Goal: Information Seeking & Learning: Learn about a topic

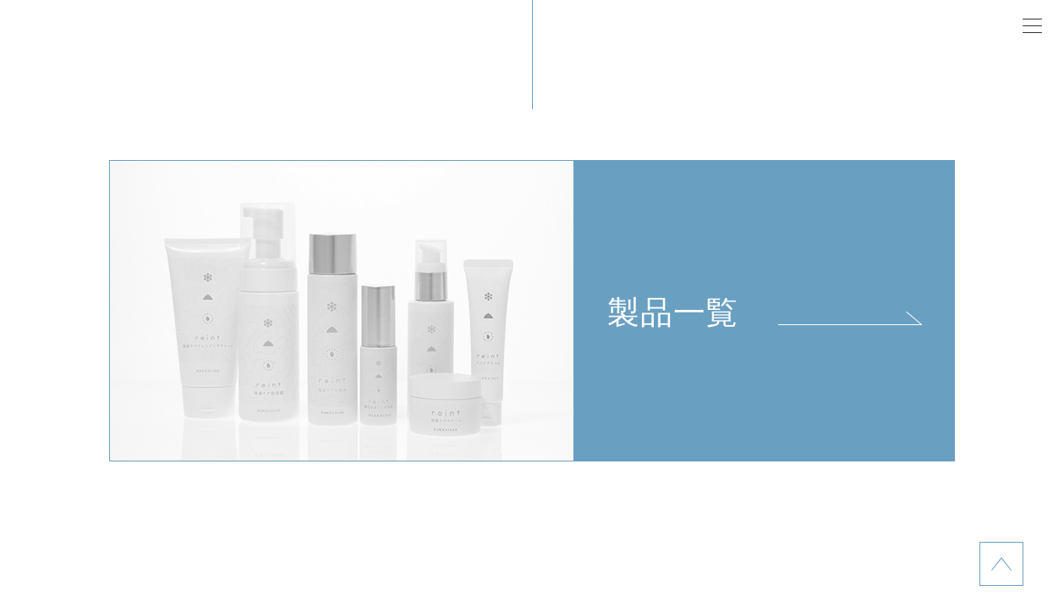
scroll to position [3495, 0]
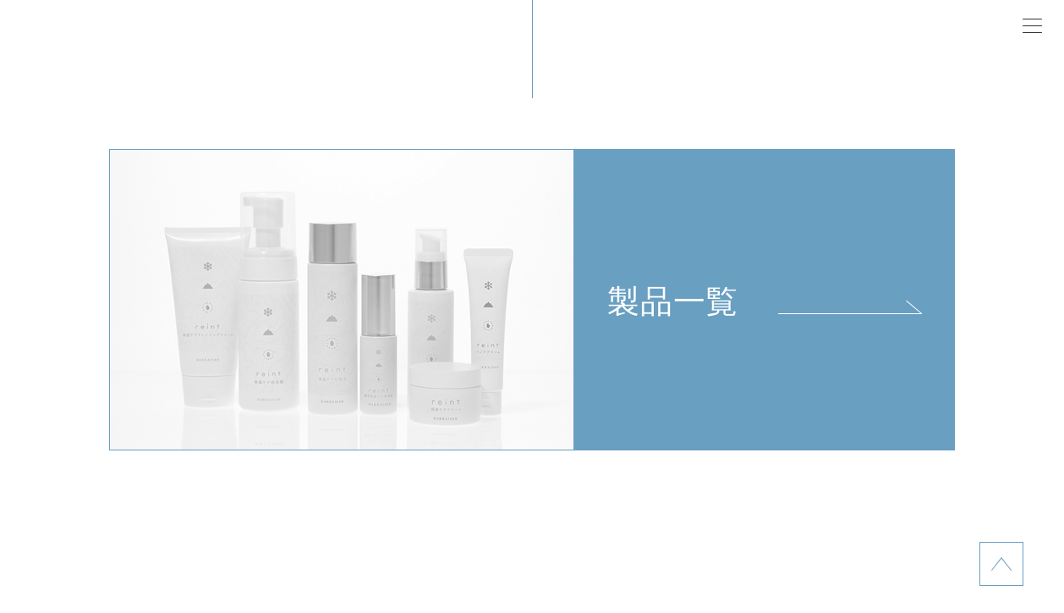
click at [590, 348] on link "製品一覧" at bounding box center [764, 300] width 381 height 302
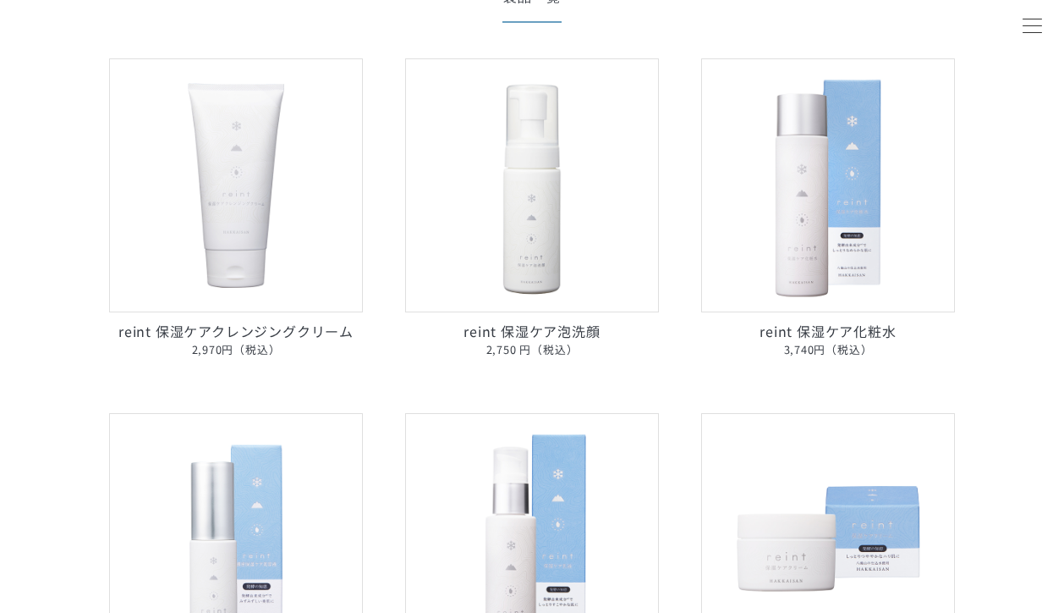
scroll to position [249, 0]
click at [788, 294] on img at bounding box center [828, 185] width 254 height 254
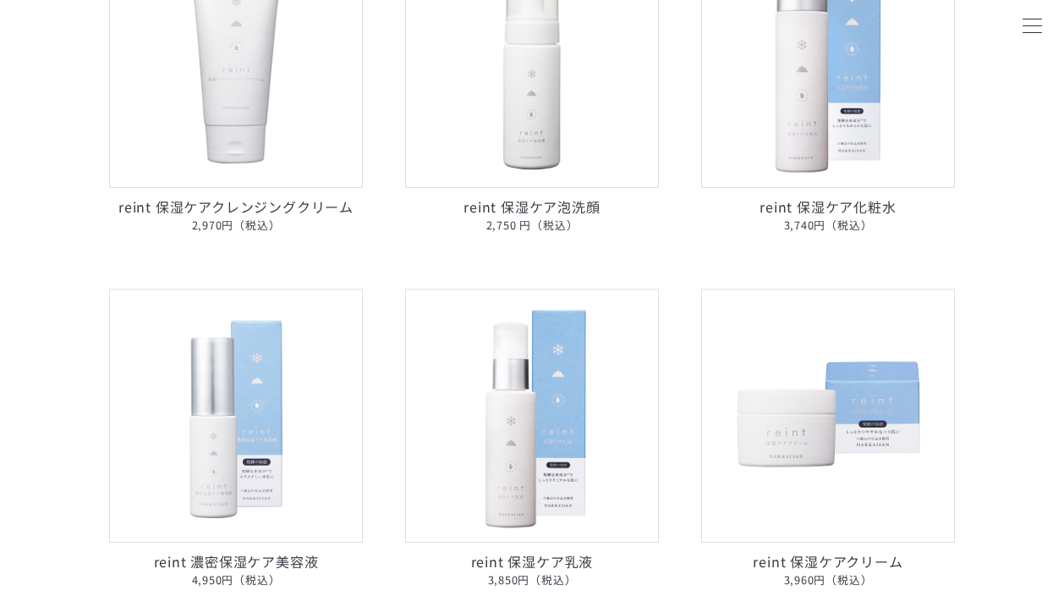
scroll to position [382, 0]
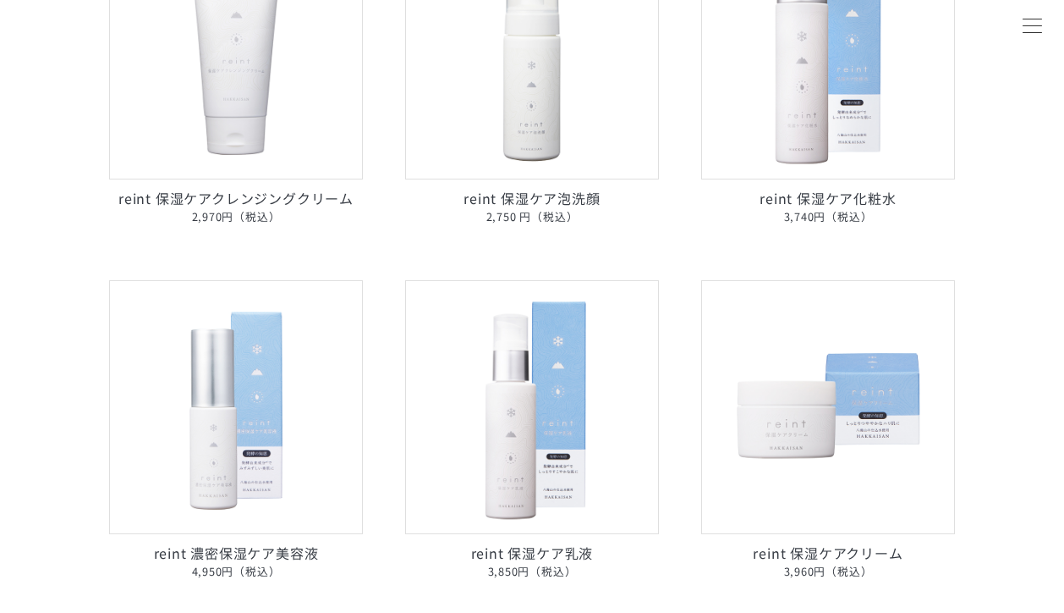
click at [258, 467] on img at bounding box center [236, 407] width 254 height 254
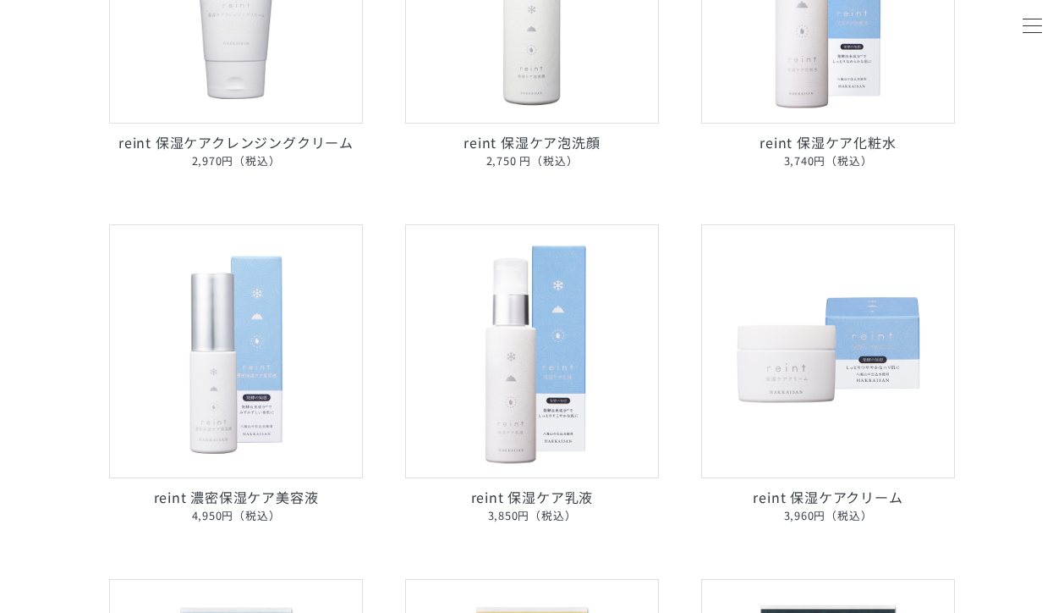
scroll to position [442, 0]
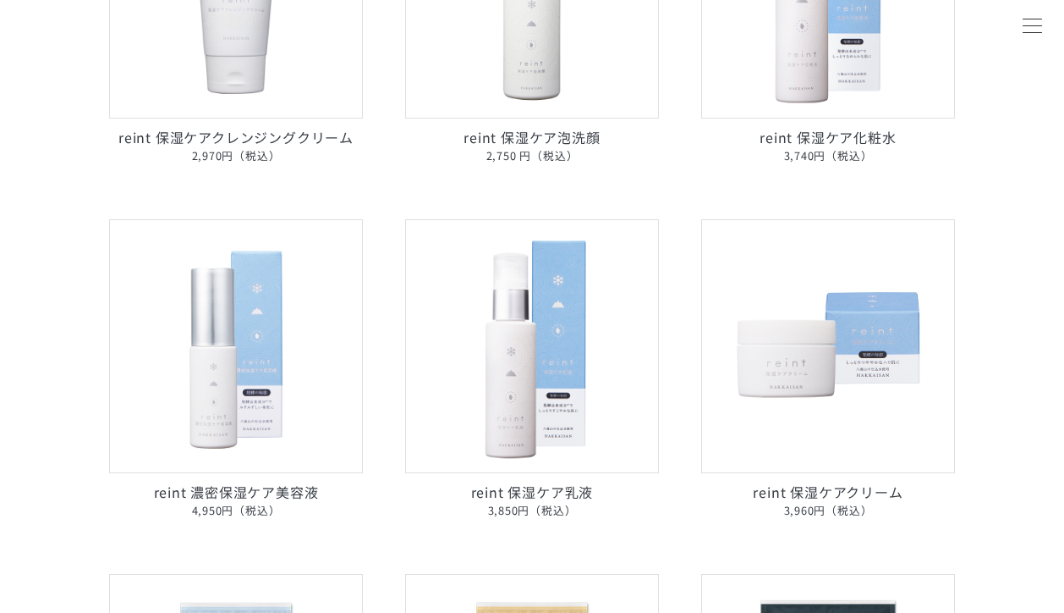
click at [531, 448] on img at bounding box center [532, 346] width 254 height 254
click at [777, 380] on section "Product List 製品一覧 reint 保湿ケアクレンジングクリーム 2,970円（税込） reint 保湿ケア泡洗顔 2,750 円（税込） rei…" at bounding box center [532, 535] width 846 height 1554
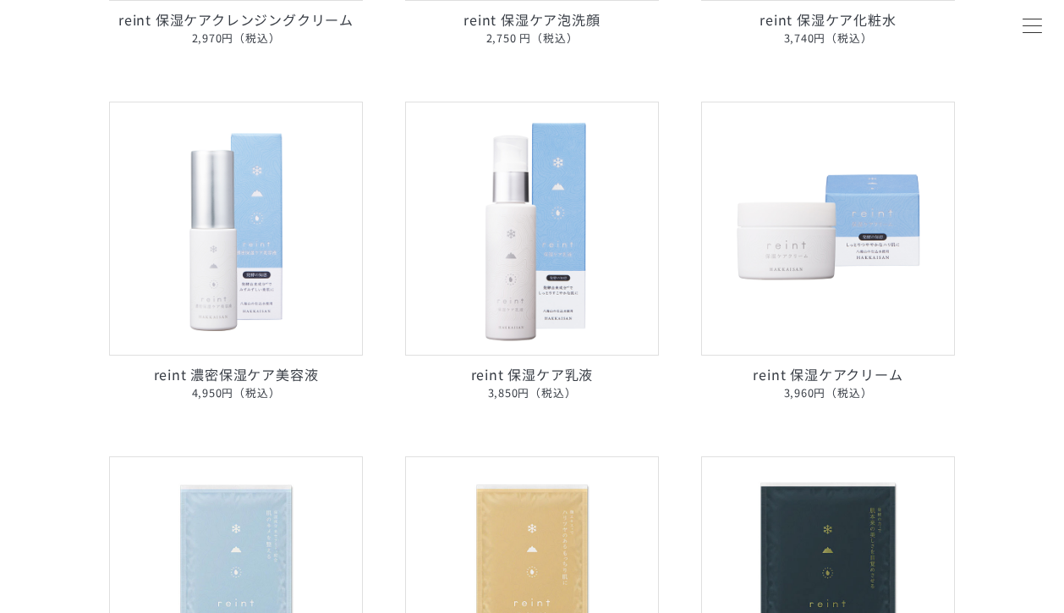
scroll to position [563, 0]
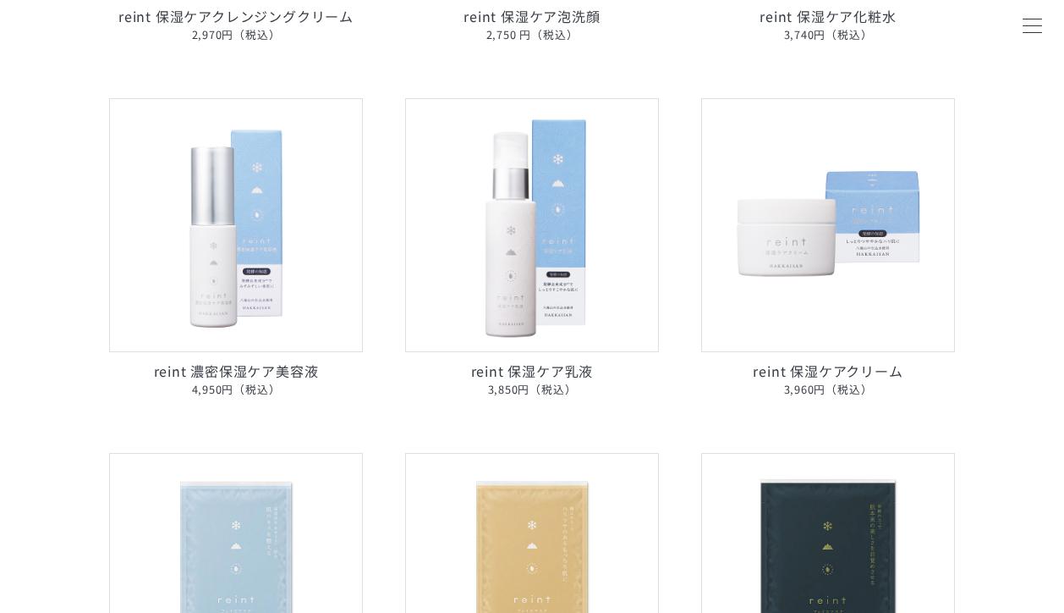
click at [780, 338] on img at bounding box center [828, 225] width 254 height 254
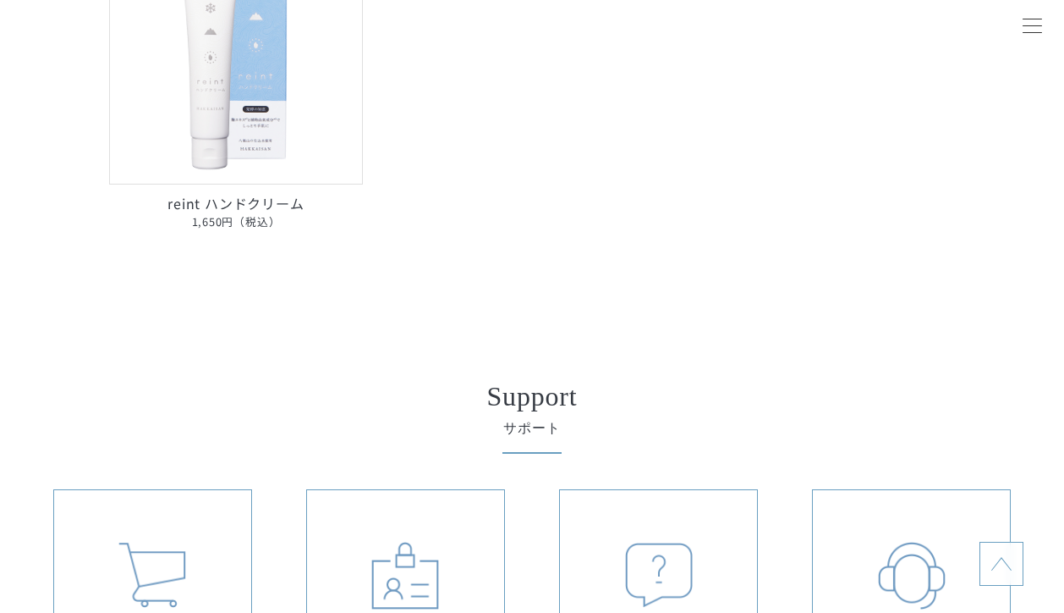
scroll to position [1353, 0]
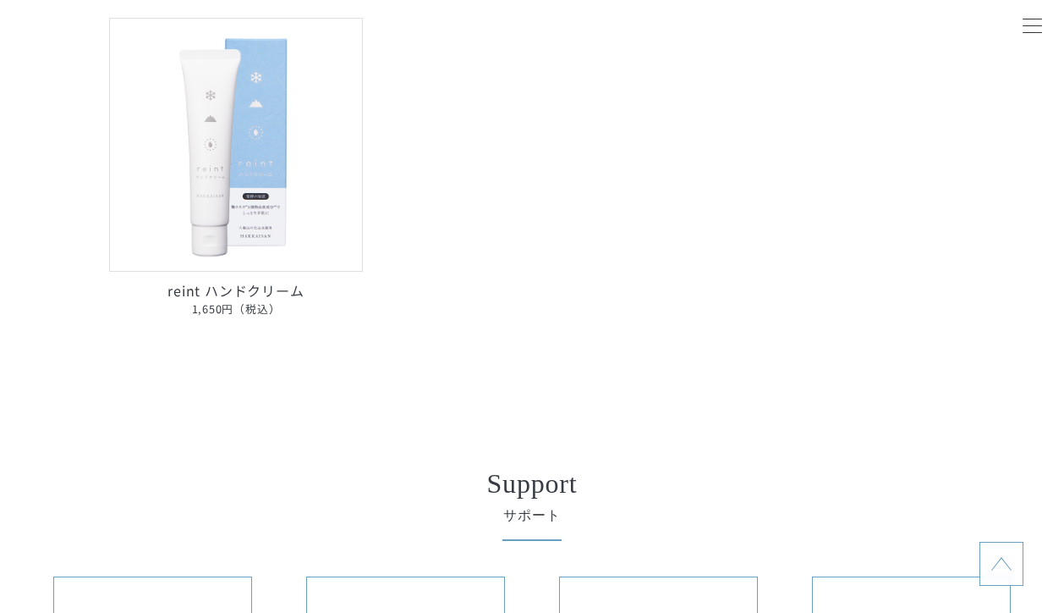
click at [316, 256] on img at bounding box center [236, 145] width 254 height 254
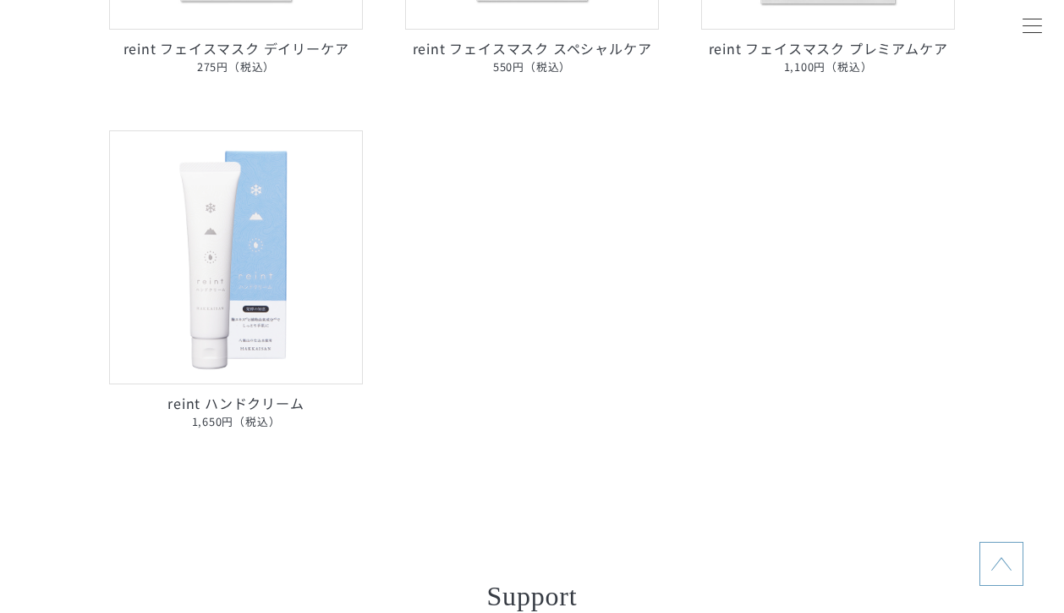
scroll to position [1234, 0]
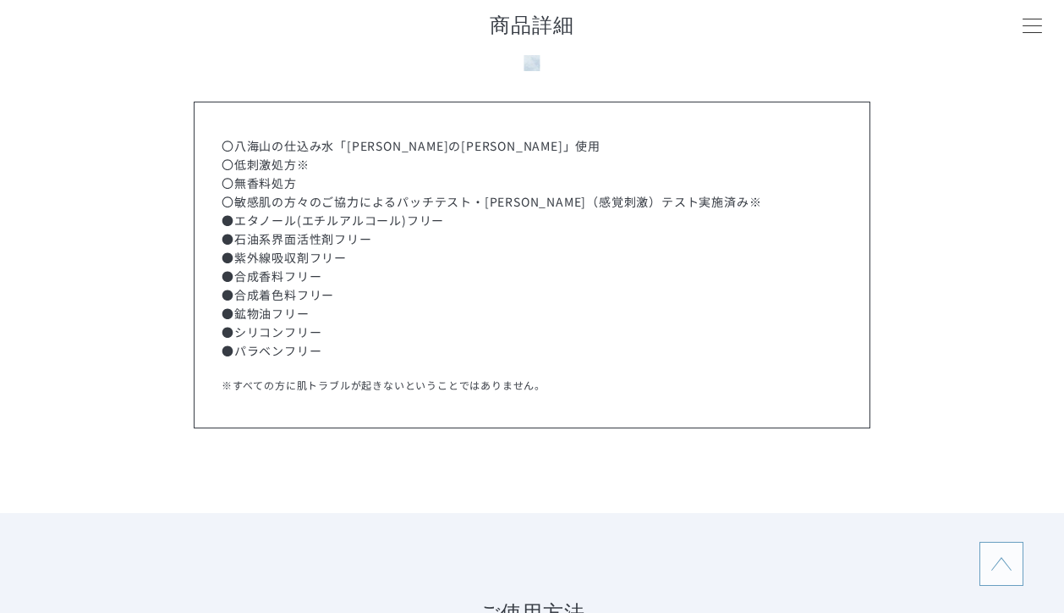
scroll to position [6870, 0]
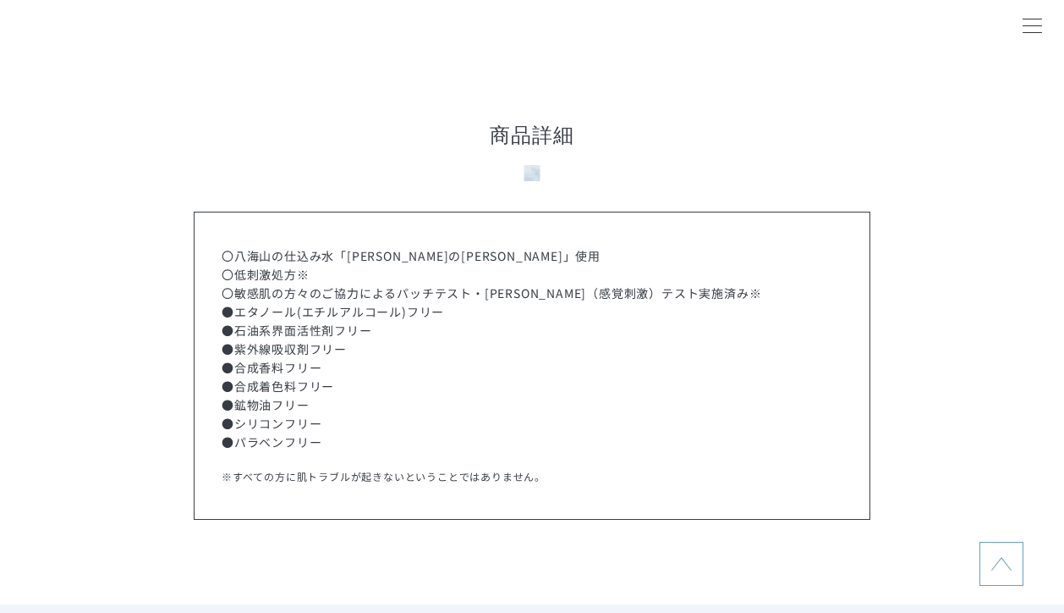
scroll to position [5068, 0]
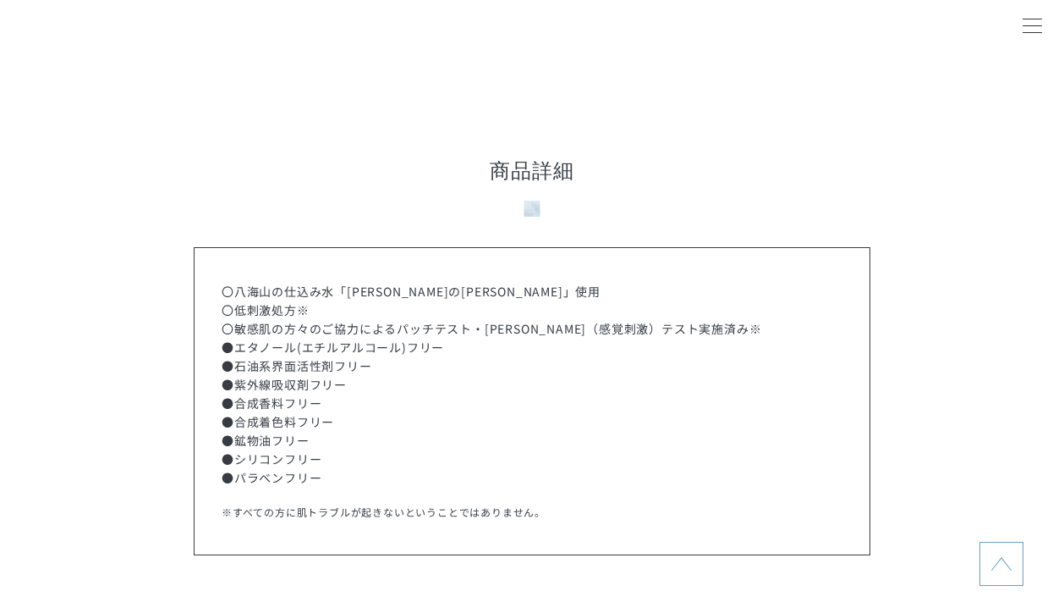
scroll to position [7727, 0]
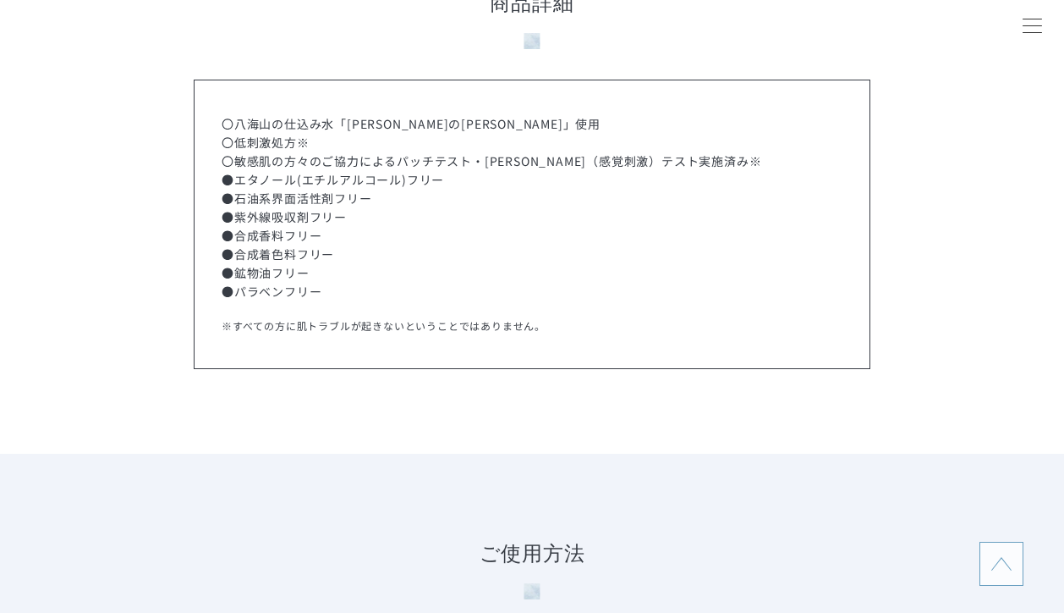
scroll to position [8056, 0]
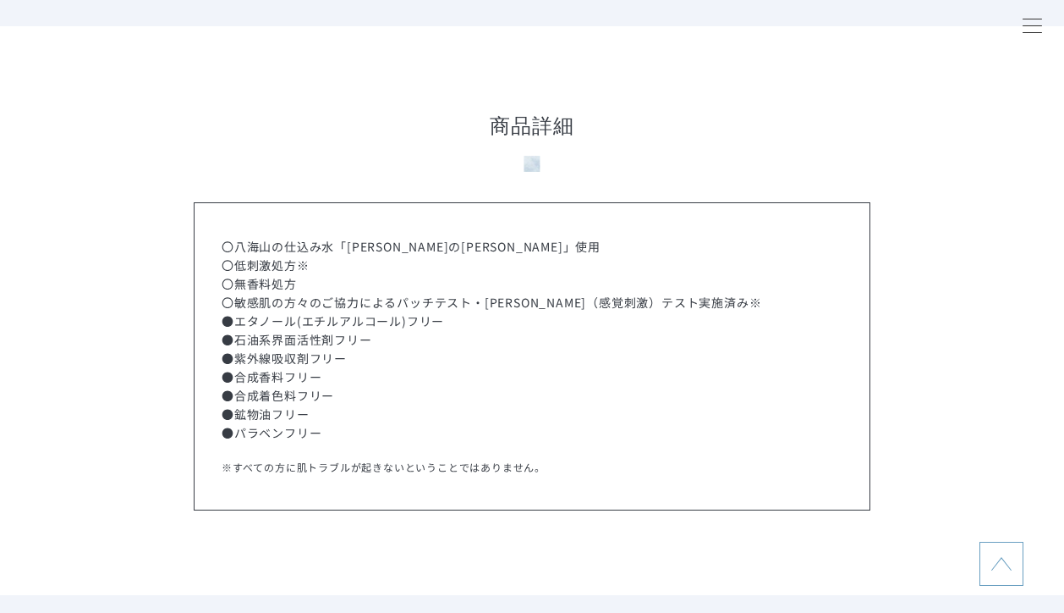
scroll to position [3812, 0]
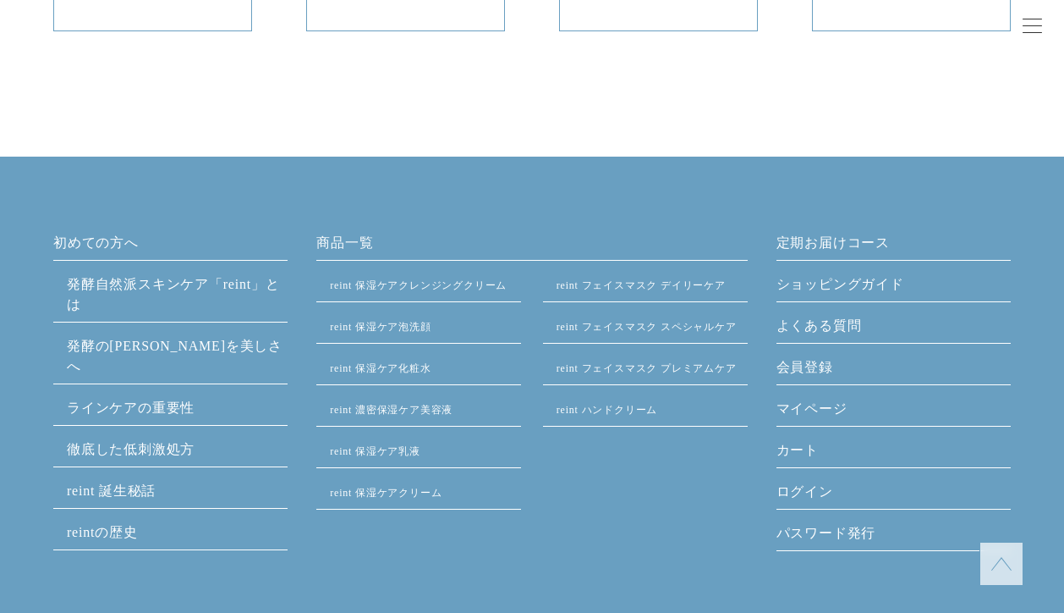
scroll to position [7972, 0]
click at [357, 240] on link "商品一覧" at bounding box center [531, 246] width 431 height 27
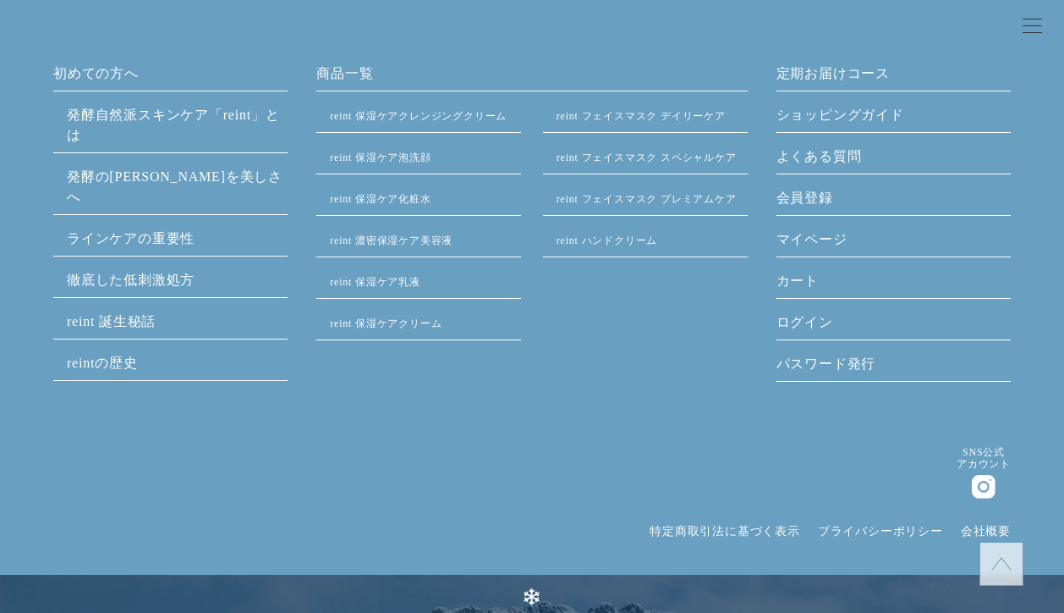
scroll to position [2272, 0]
click at [167, 231] on link "ラインケアの重要性" at bounding box center [131, 238] width 128 height 14
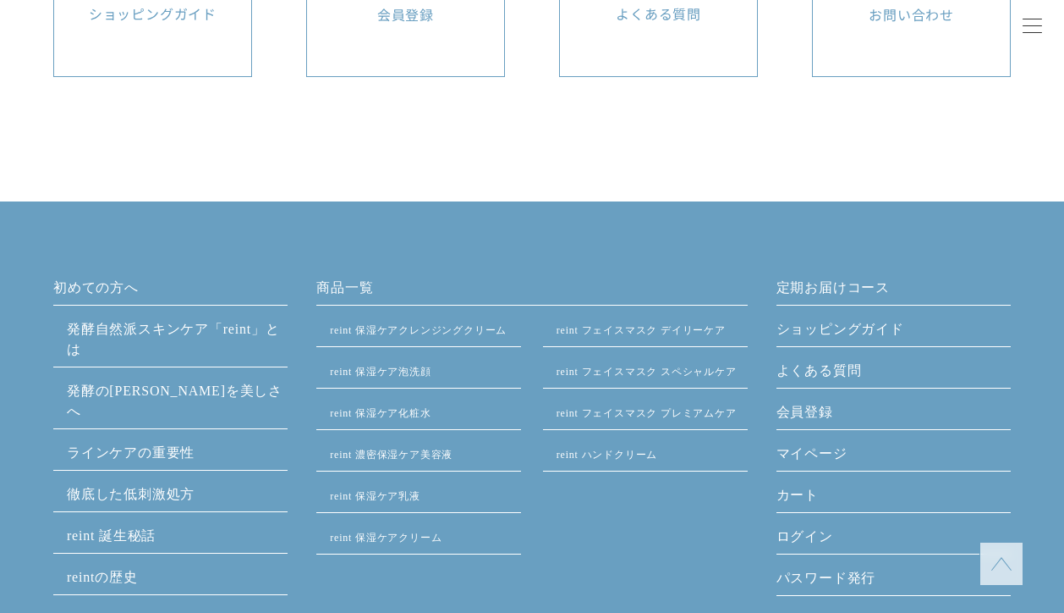
scroll to position [4253, 0]
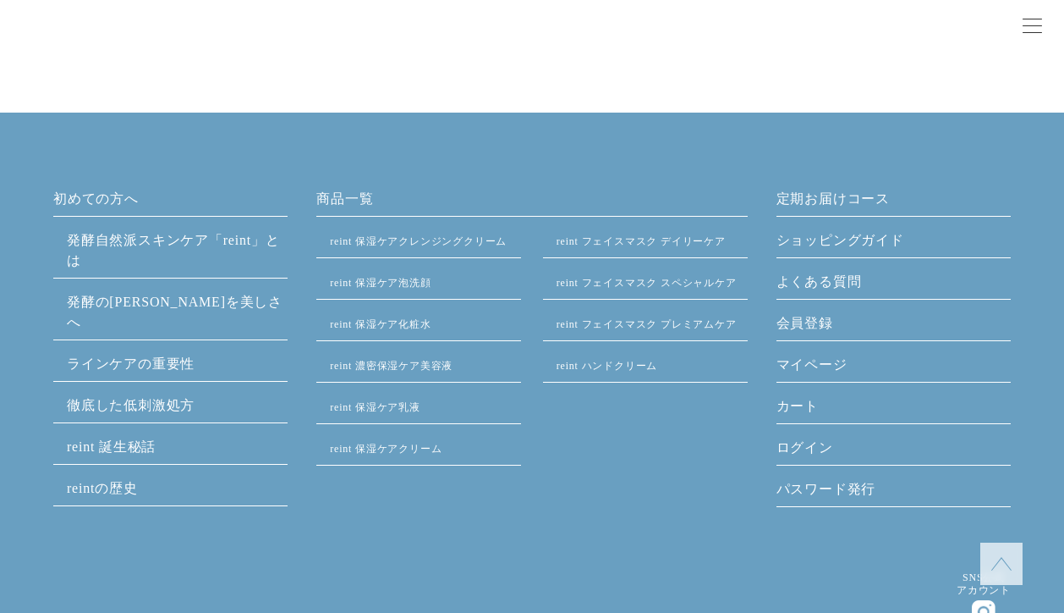
click at [96, 201] on link "初めての方へ" at bounding box center [170, 202] width 234 height 27
